Goal: Check status: Check status

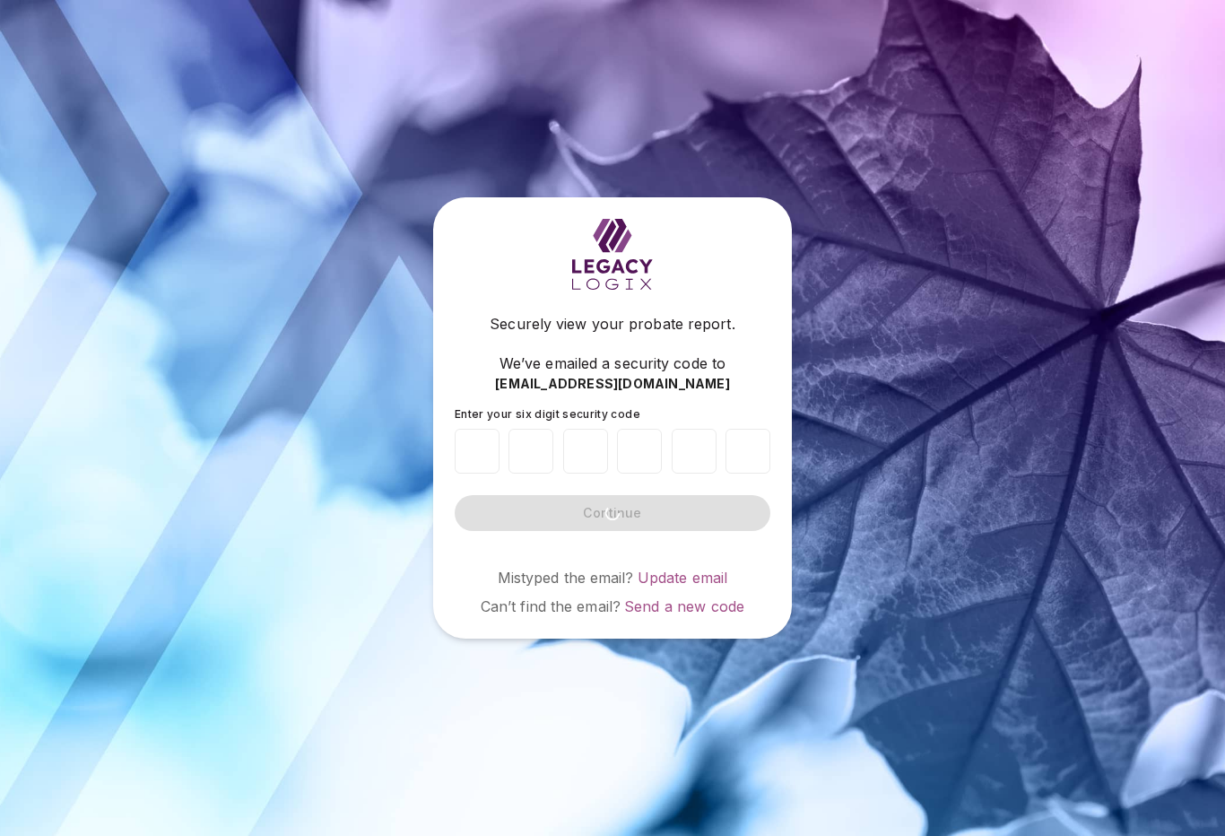
click at [488, 474] on input "number" at bounding box center [477, 451] width 45 height 45
click at [471, 474] on input "number" at bounding box center [477, 451] width 45 height 45
click at [491, 474] on input "number" at bounding box center [477, 451] width 45 height 45
type input "*"
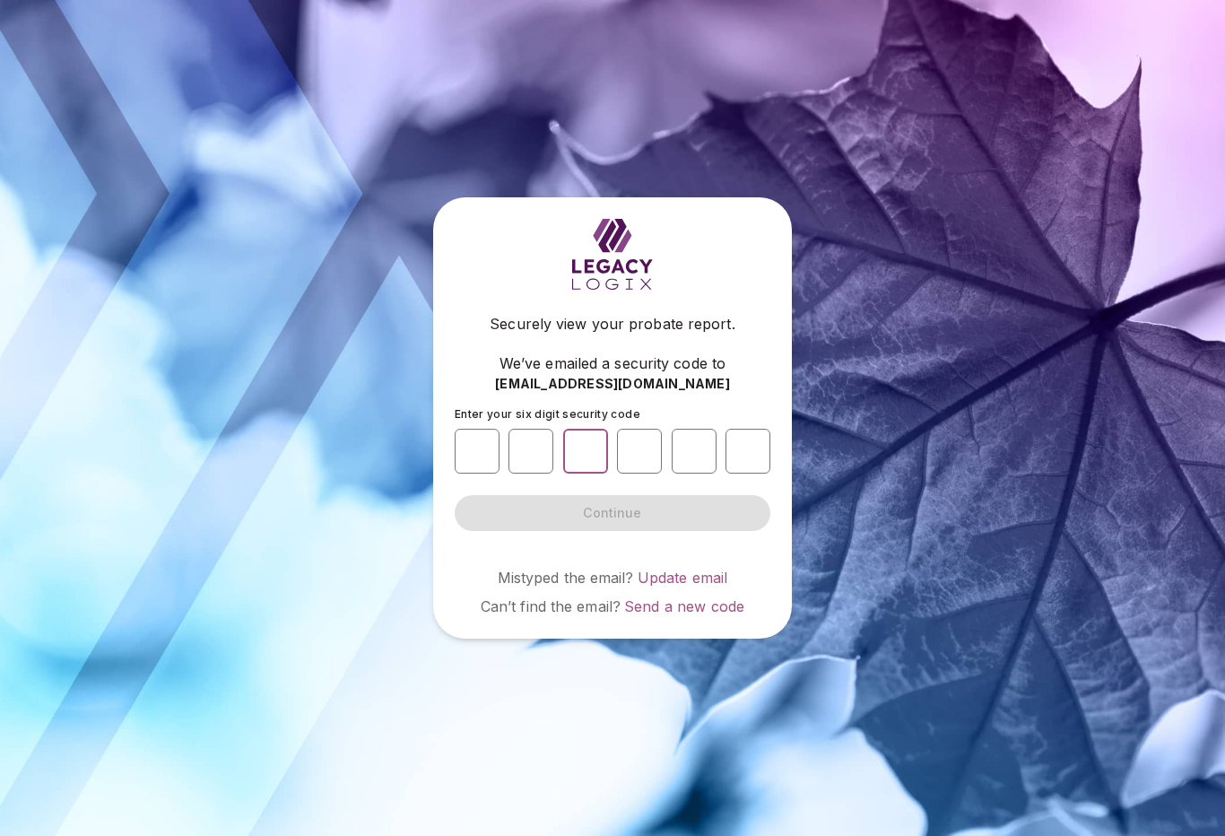
type input "*"
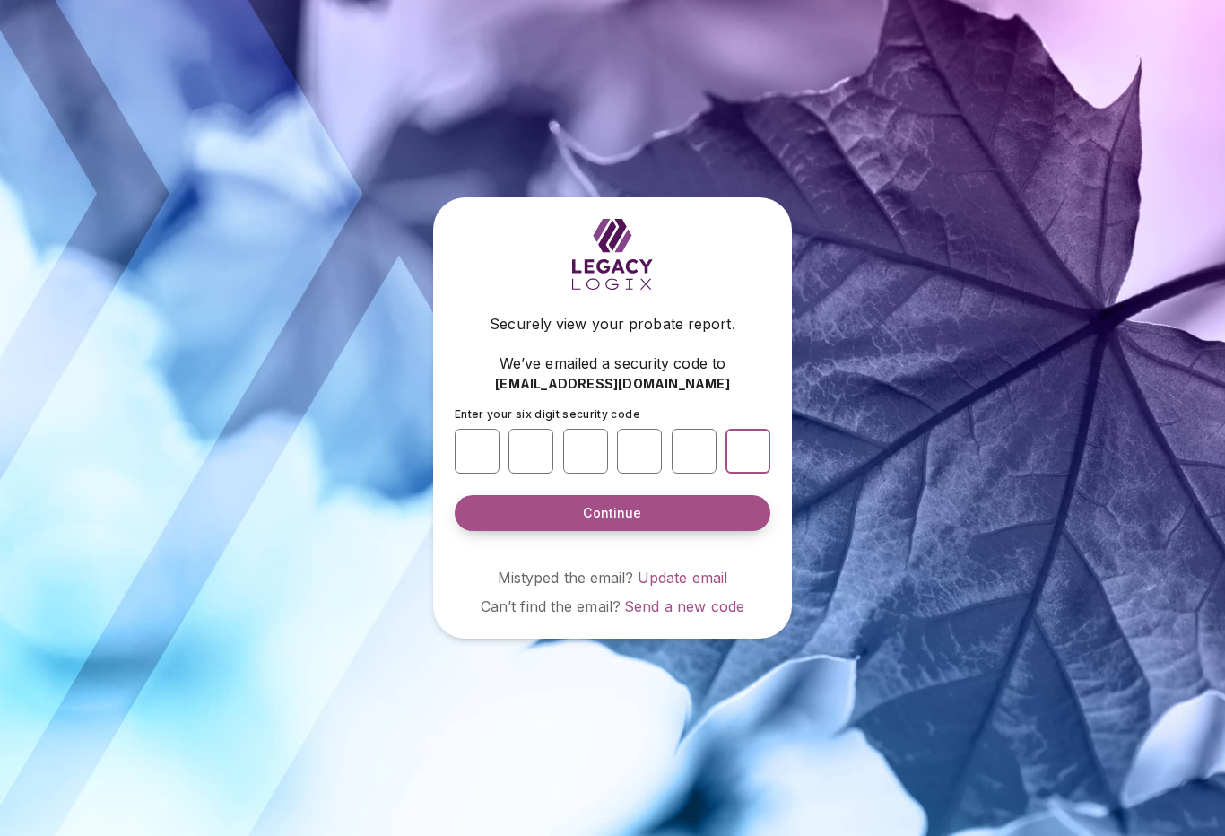
type input "*"
click at [613, 531] on button "Continue" at bounding box center [613, 513] width 316 height 36
